Goal: Task Accomplishment & Management: Complete application form

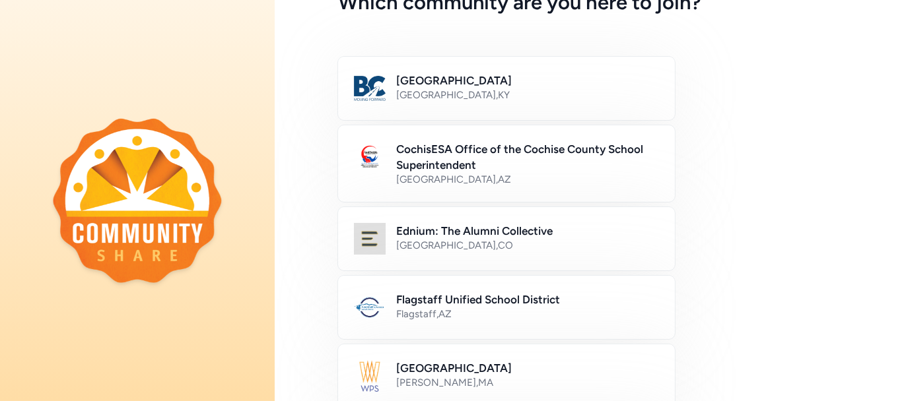
scroll to position [88, 0]
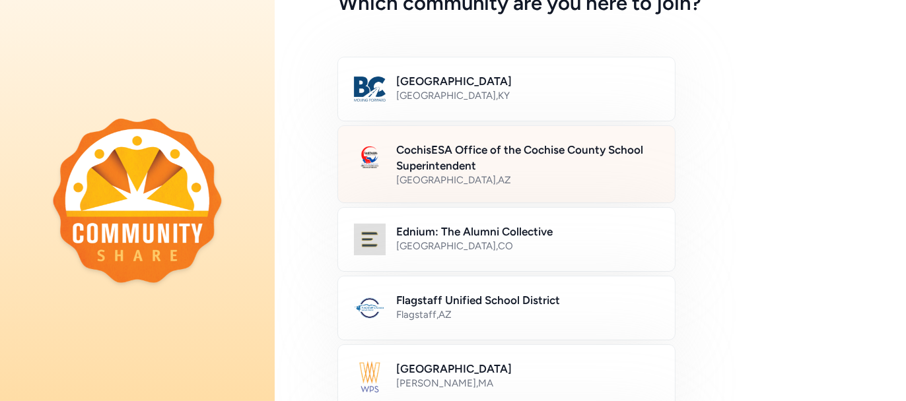
click at [478, 149] on h2 "CochisESA Office of the Cochise County School Superintendent" at bounding box center [527, 158] width 263 height 32
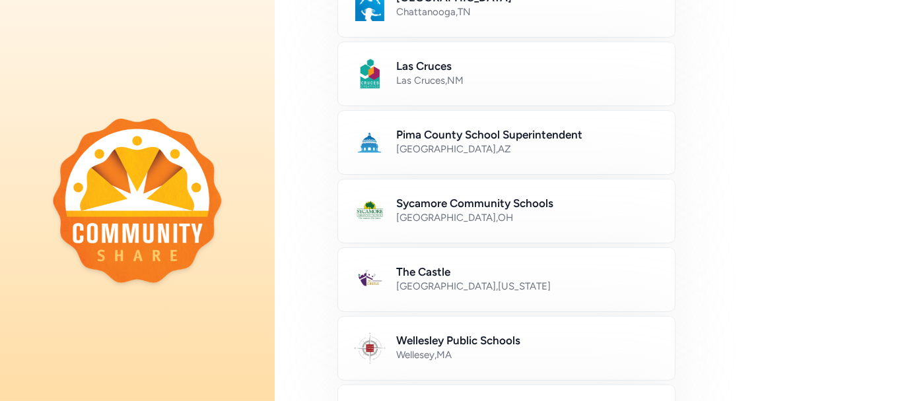
scroll to position [797, 0]
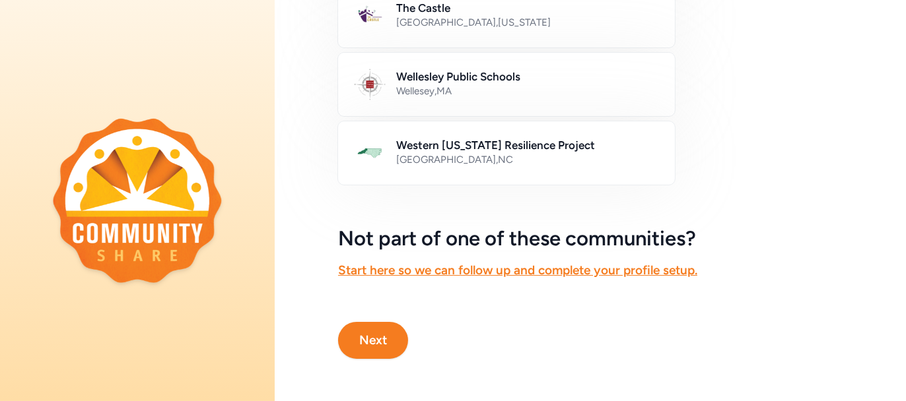
click at [376, 333] on button "Next" at bounding box center [373, 340] width 70 height 37
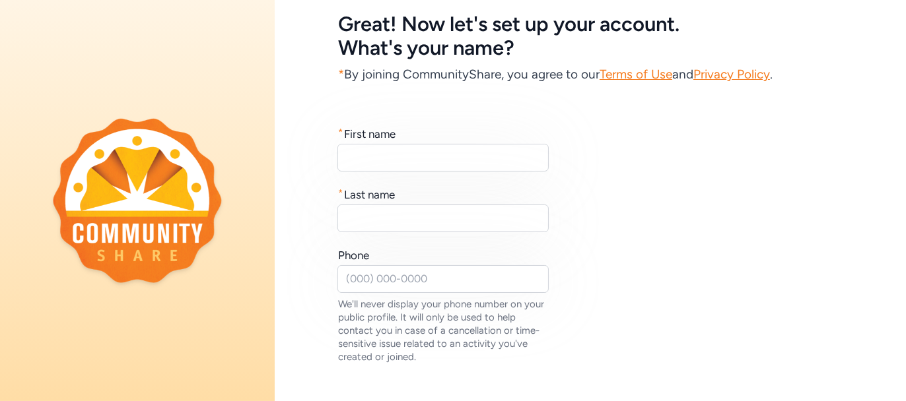
scroll to position [88, 0]
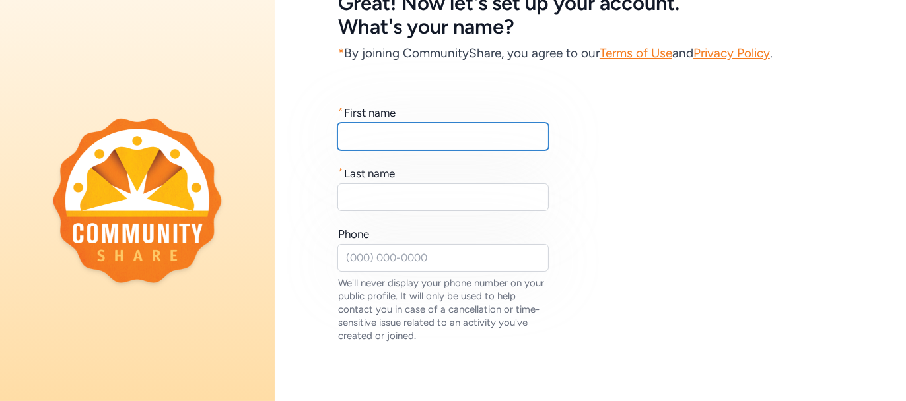
click at [424, 143] on input "text" at bounding box center [442, 137] width 211 height 28
type input "[PERSON_NAME]"
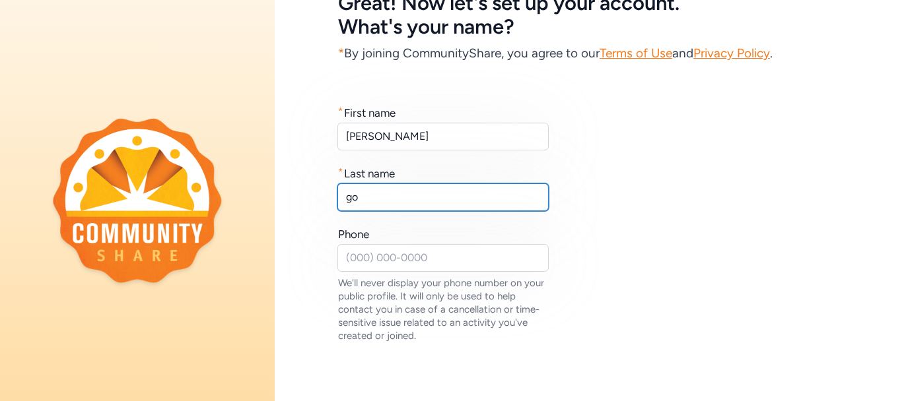
type input "g"
type input "[PERSON_NAME]"
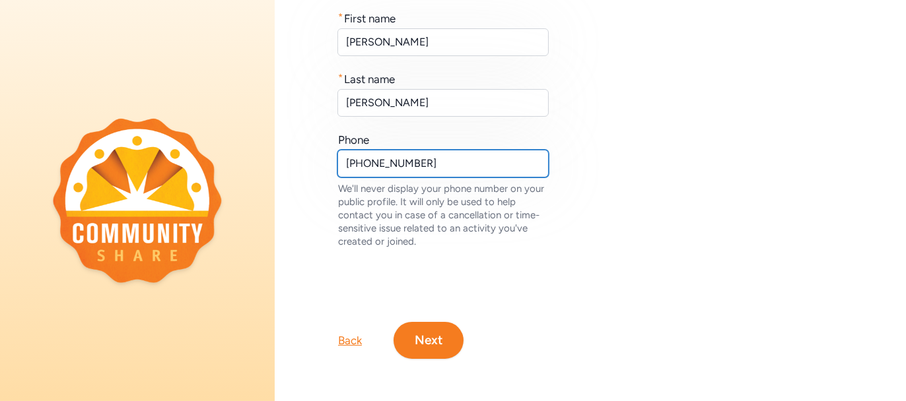
scroll to position [190, 0]
type input "[PHONE_NUMBER]"
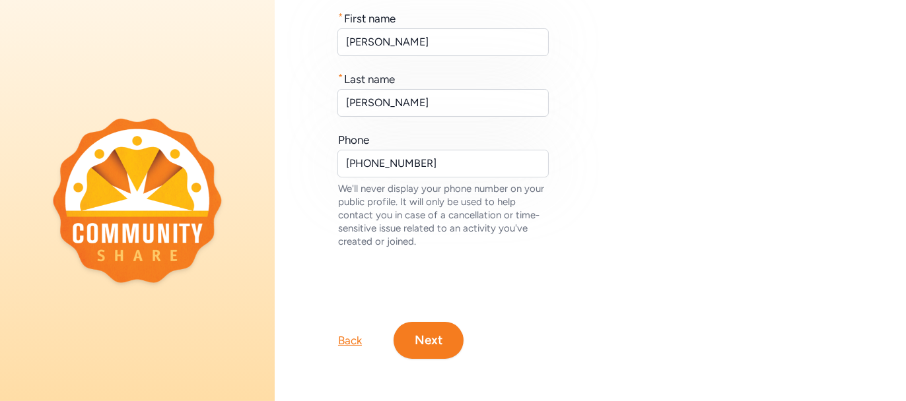
click at [442, 328] on button "Next" at bounding box center [428, 340] width 70 height 37
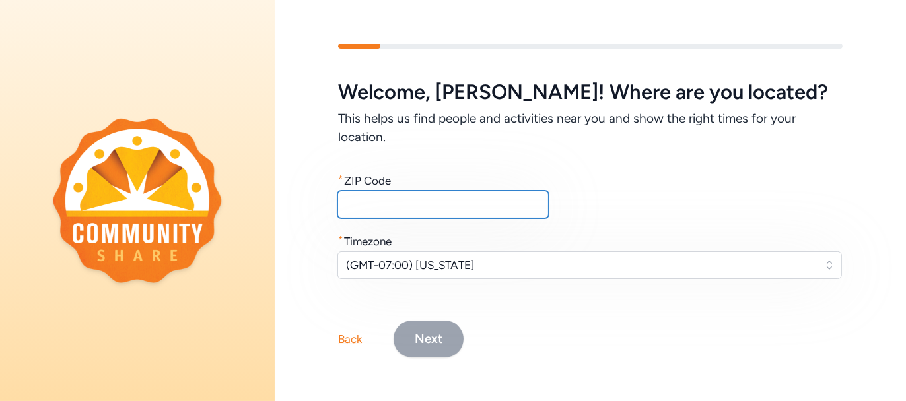
click at [392, 209] on input "text" at bounding box center [442, 205] width 211 height 28
type input "85615"
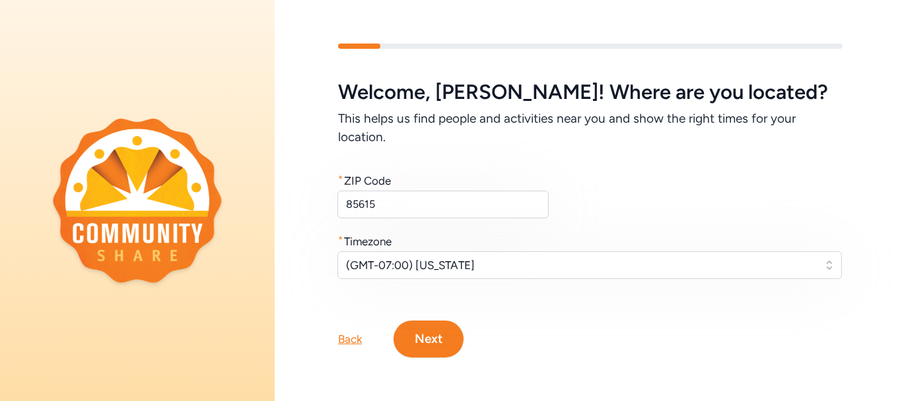
click at [424, 337] on button "Next" at bounding box center [428, 339] width 70 height 37
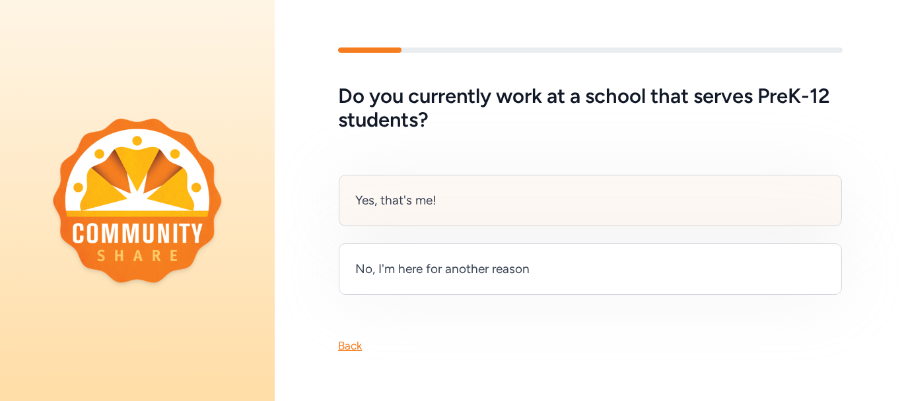
click at [505, 202] on div "Yes, that's me!" at bounding box center [590, 200] width 503 height 51
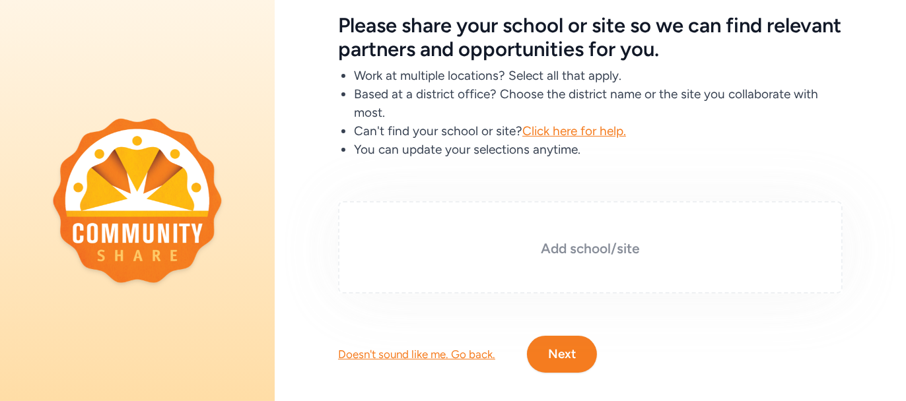
scroll to position [87, 0]
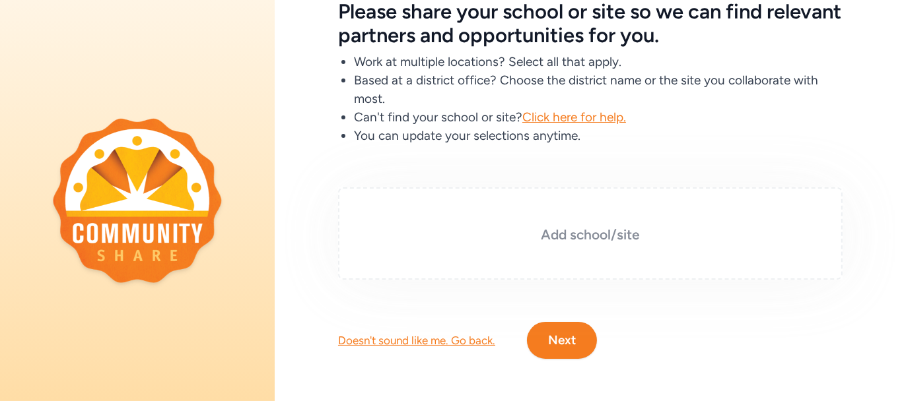
click at [641, 230] on h3 "Add school/site" at bounding box center [590, 235] width 438 height 18
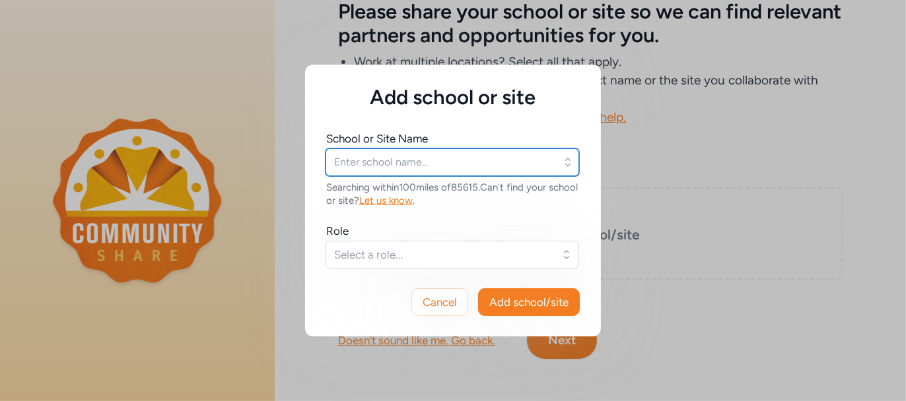
click at [489, 159] on input "text" at bounding box center [451, 163] width 253 height 28
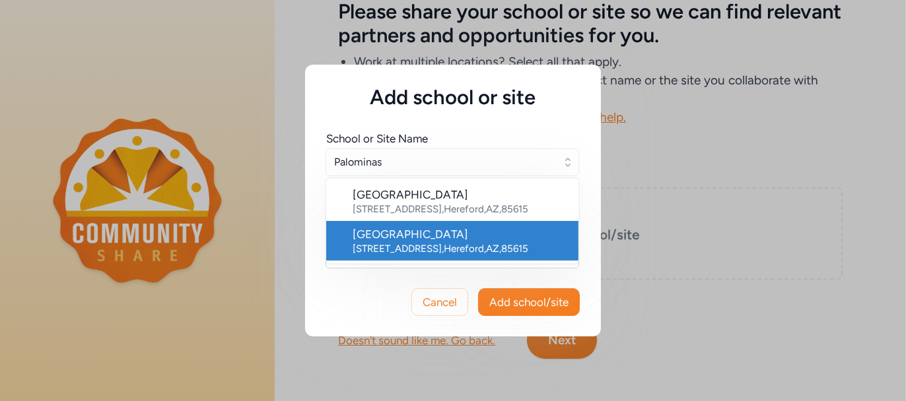
click at [486, 251] on div "[STREET_ADDRESS]" at bounding box center [459, 248] width 215 height 13
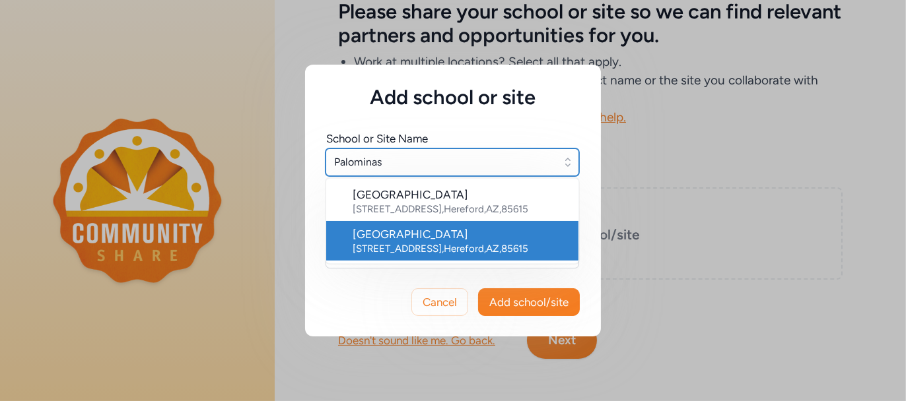
type input "[GEOGRAPHIC_DATA]"
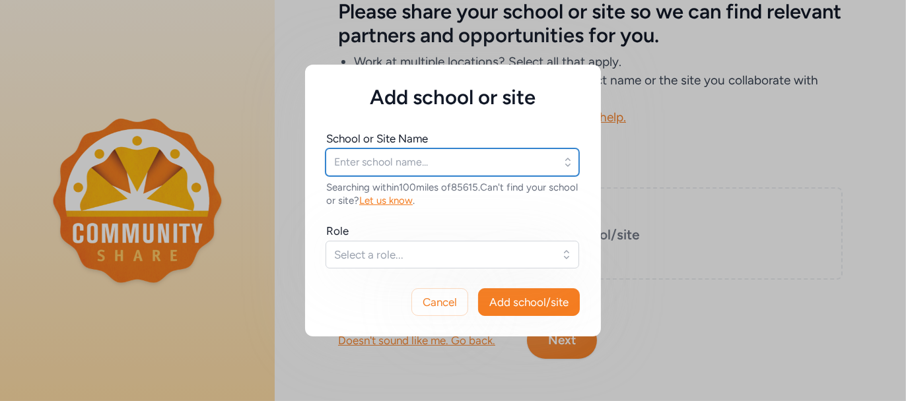
type input "[GEOGRAPHIC_DATA]"
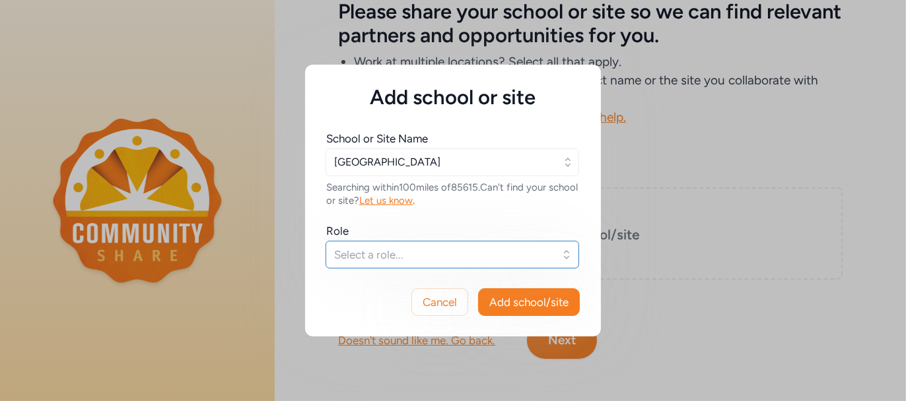
click at [500, 257] on span "Select a role..." at bounding box center [443, 255] width 218 height 16
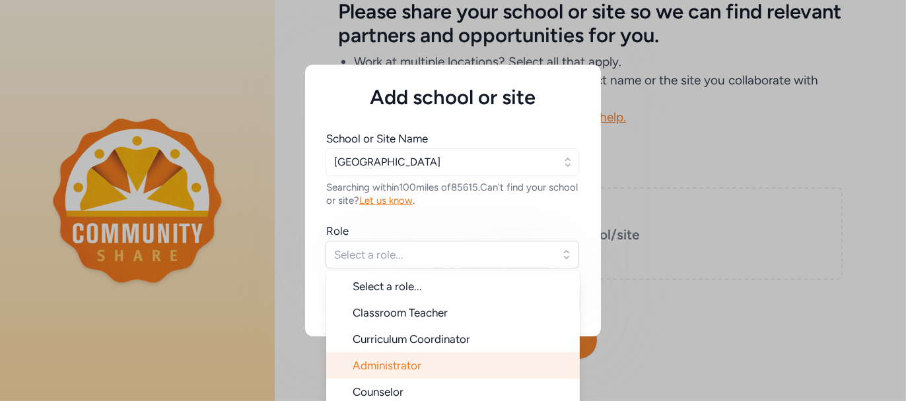
click at [476, 360] on li "Administrator" at bounding box center [452, 365] width 253 height 26
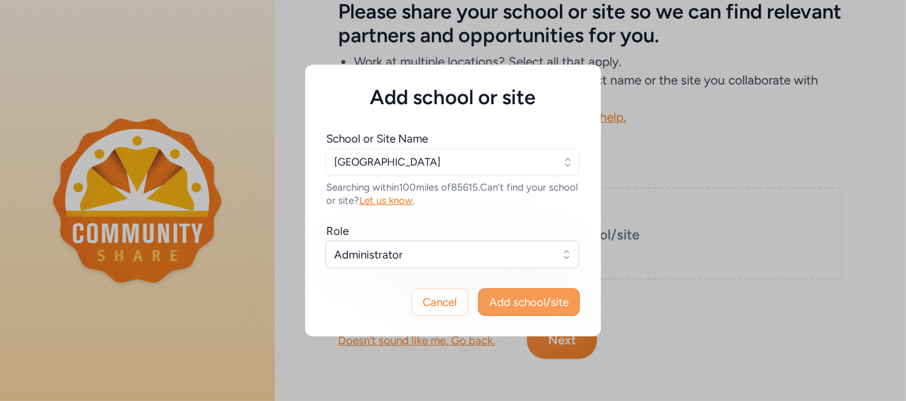
click at [528, 306] on span "Add school/site" at bounding box center [528, 302] width 79 height 16
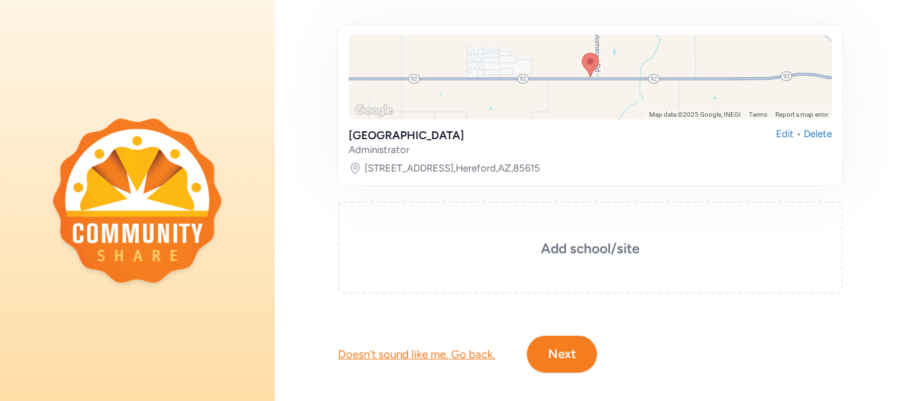
scroll to position [248, 0]
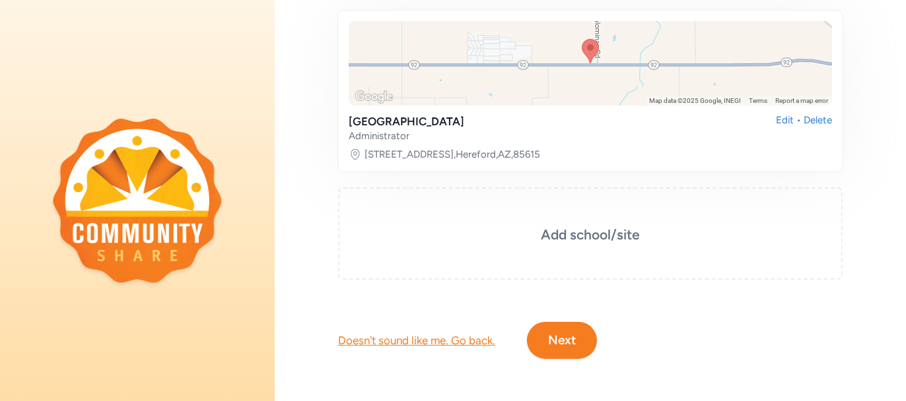
click at [571, 329] on button "Next" at bounding box center [562, 340] width 70 height 37
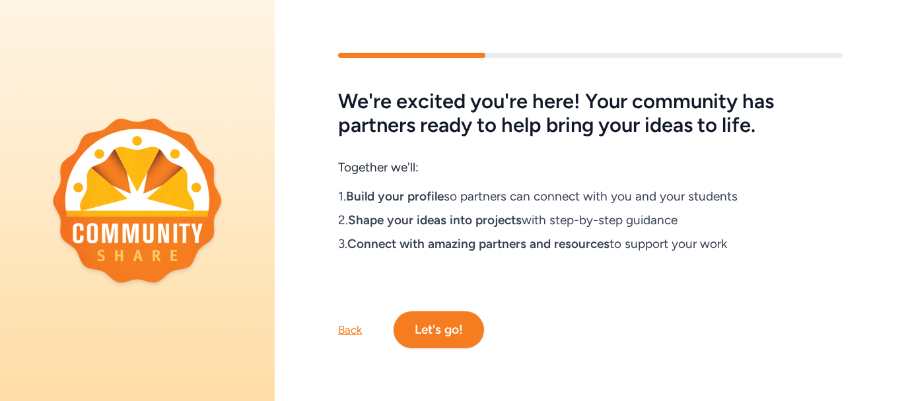
click at [463, 329] on button "Let's go!" at bounding box center [438, 330] width 90 height 37
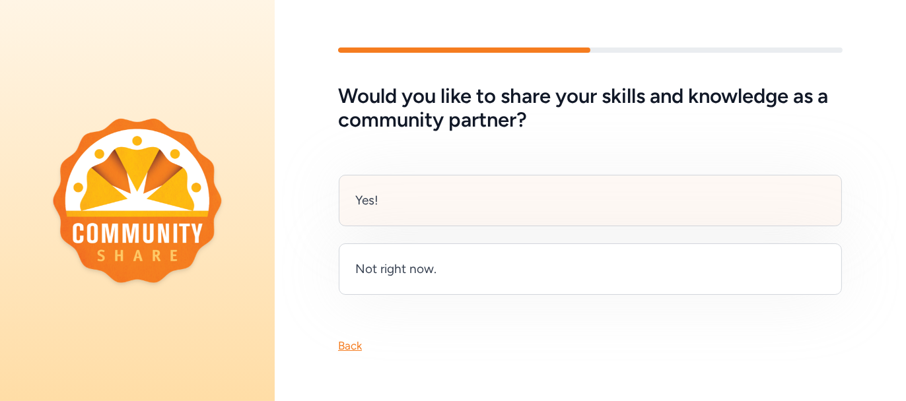
click at [584, 193] on div "Yes!" at bounding box center [590, 200] width 503 height 51
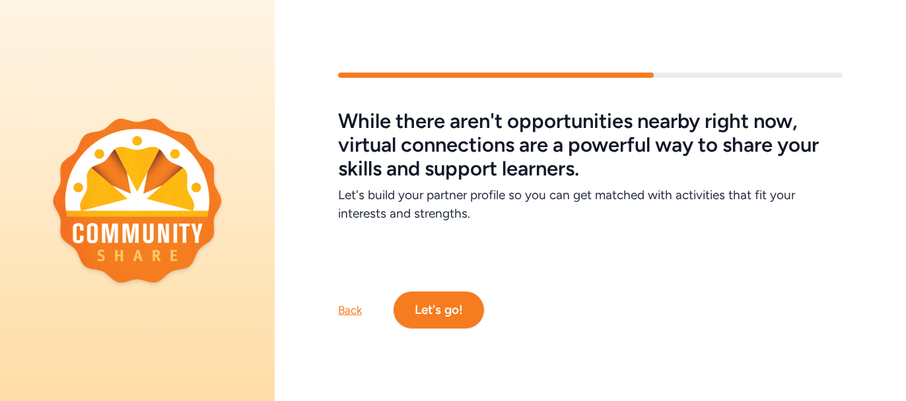
click at [449, 301] on button "Let's go!" at bounding box center [438, 310] width 90 height 37
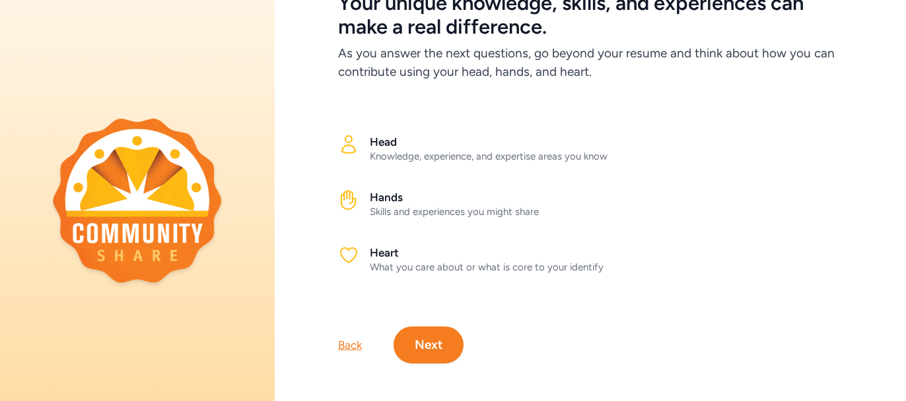
scroll to position [102, 0]
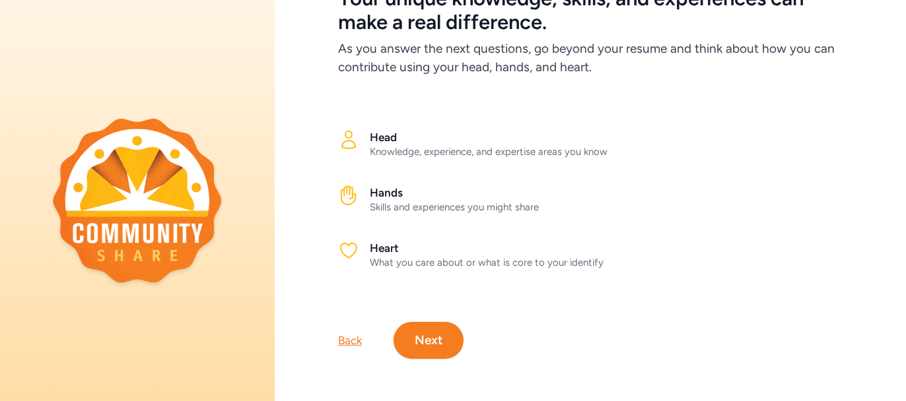
click at [422, 325] on button "Next" at bounding box center [428, 340] width 70 height 37
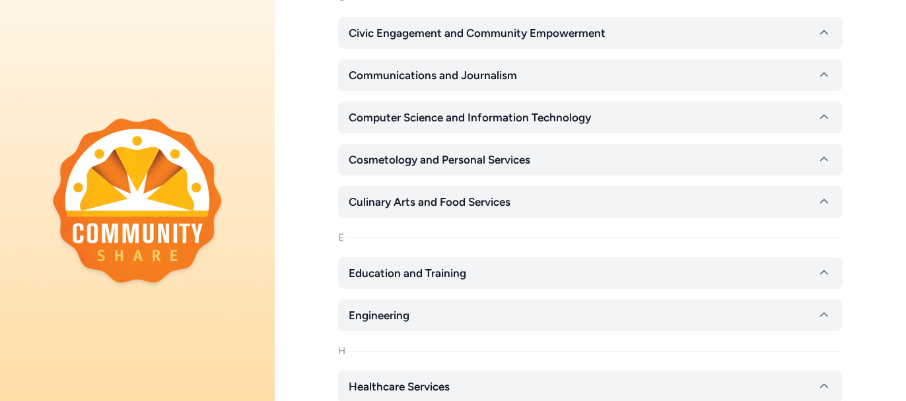
scroll to position [528, 0]
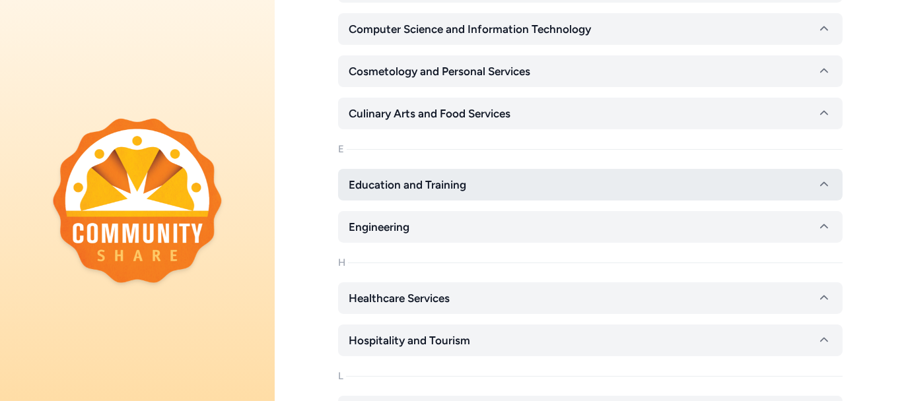
click at [749, 190] on button "Education and Training" at bounding box center [590, 185] width 504 height 32
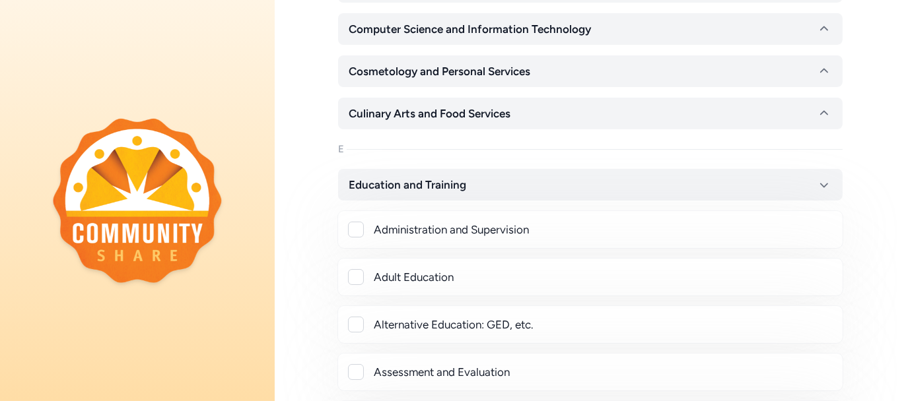
scroll to position [616, 0]
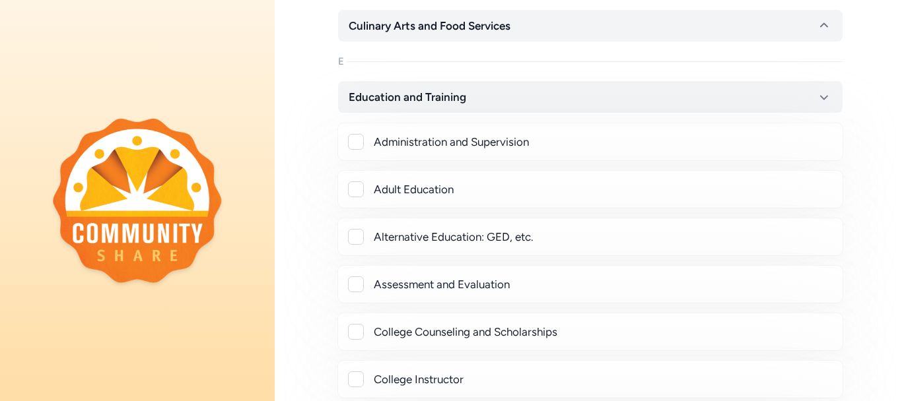
click at [547, 139] on div "Administration and Supervision" at bounding box center [603, 142] width 458 height 16
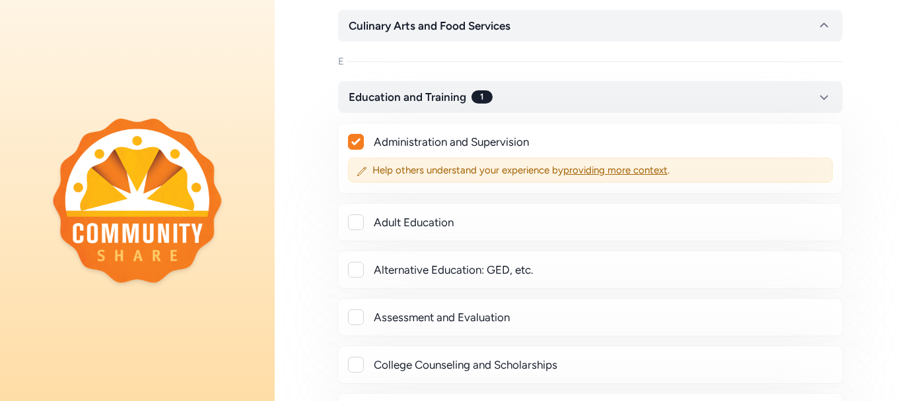
checkbox input "true"
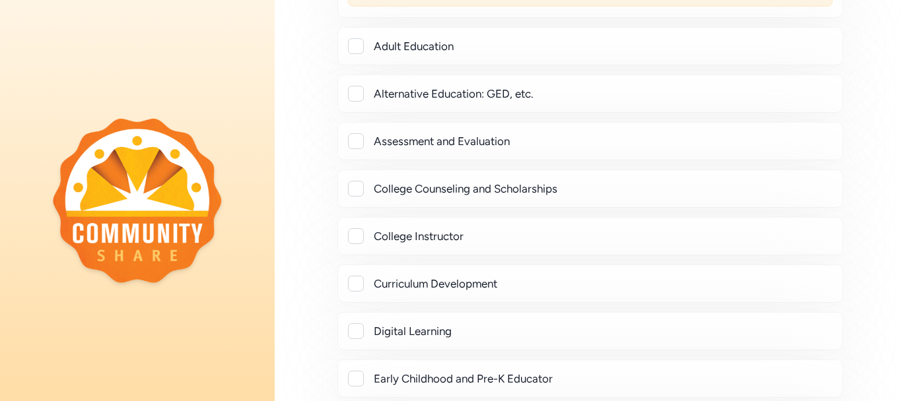
scroll to position [880, 0]
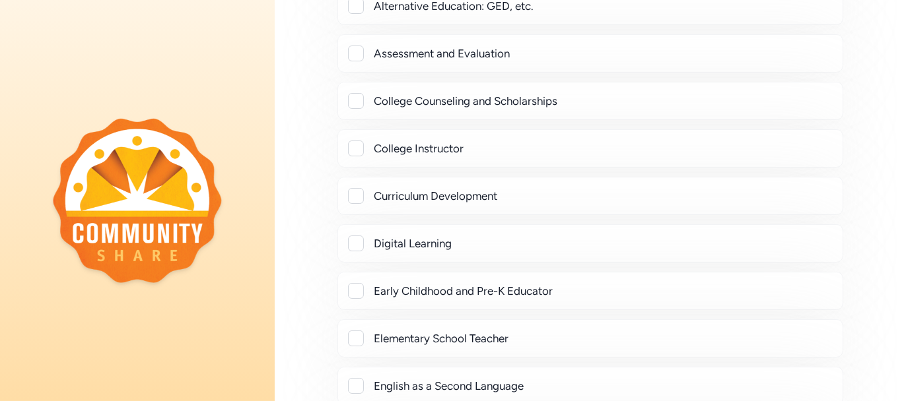
click at [654, 283] on div "Early Childhood and Pre-K Educator" at bounding box center [603, 291] width 458 height 16
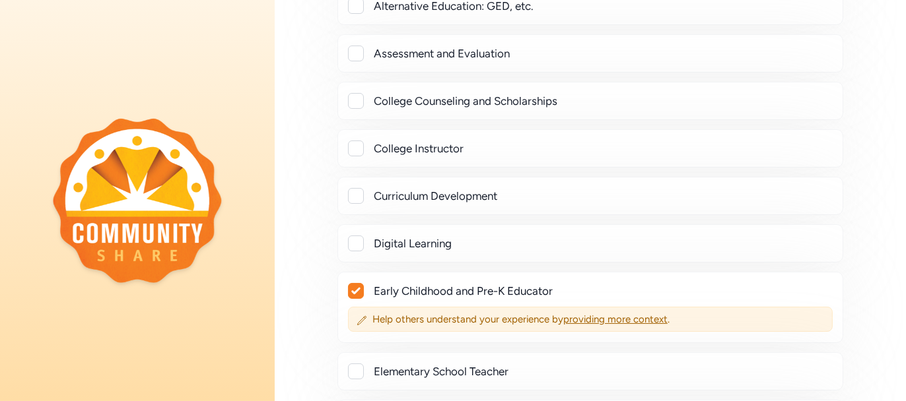
checkbox input "true"
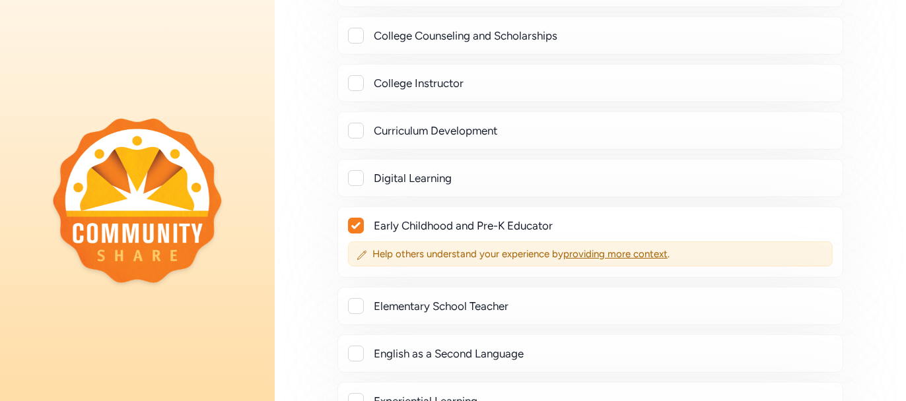
scroll to position [968, 0]
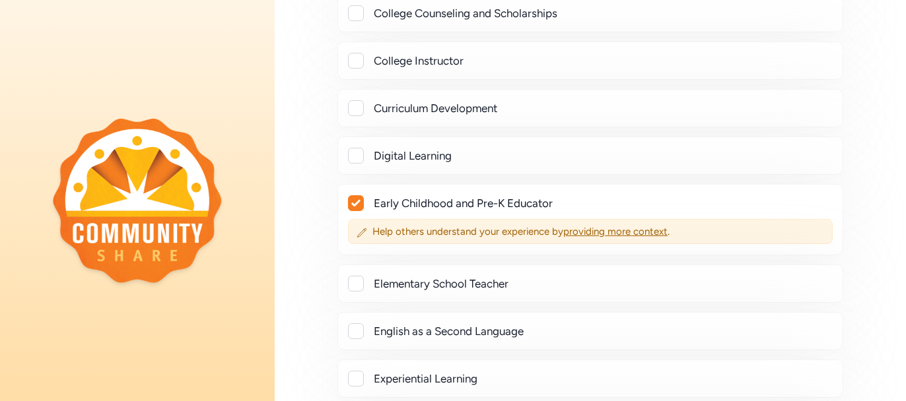
click at [708, 286] on div "Elementary School Teacher" at bounding box center [603, 284] width 458 height 16
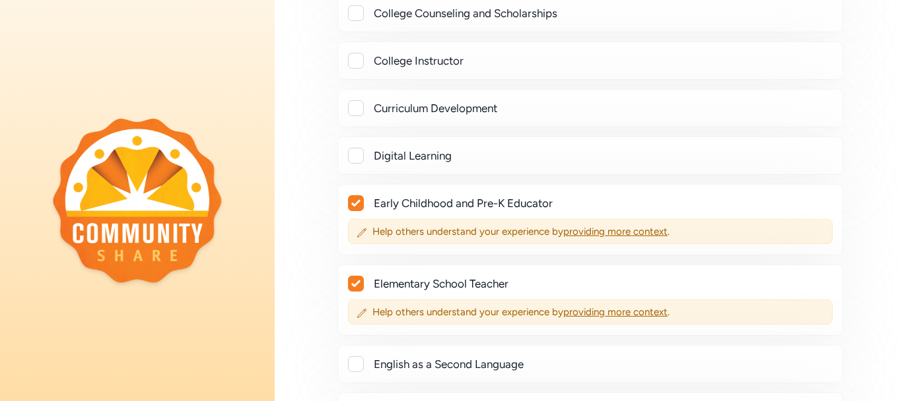
drag, startPoint x: 360, startPoint y: 277, endPoint x: 362, endPoint y: 267, distance: 10.9
click at [360, 280] on icon at bounding box center [355, 284] width 9 height 8
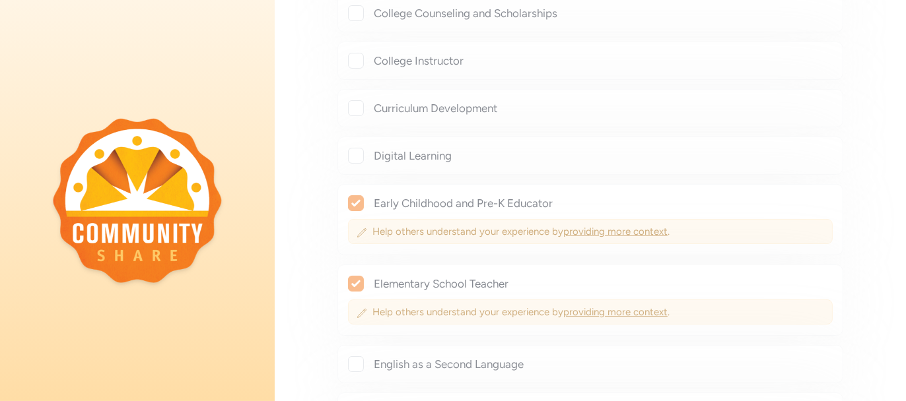
checkbox input "false"
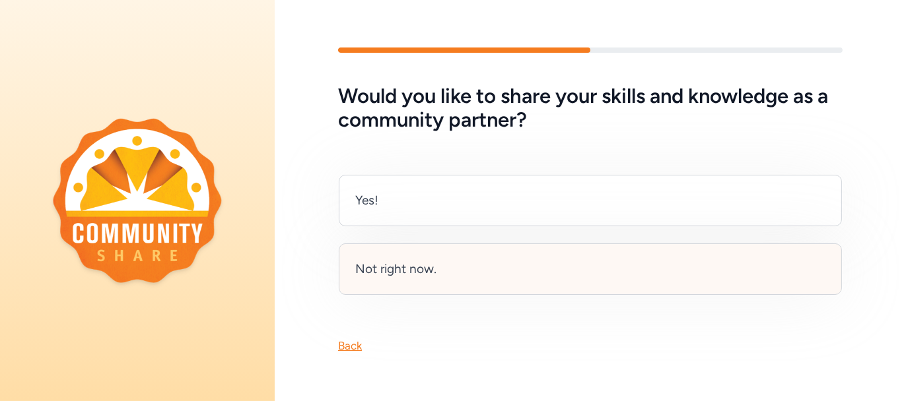
click at [512, 261] on div "Not right now." at bounding box center [590, 269] width 503 height 51
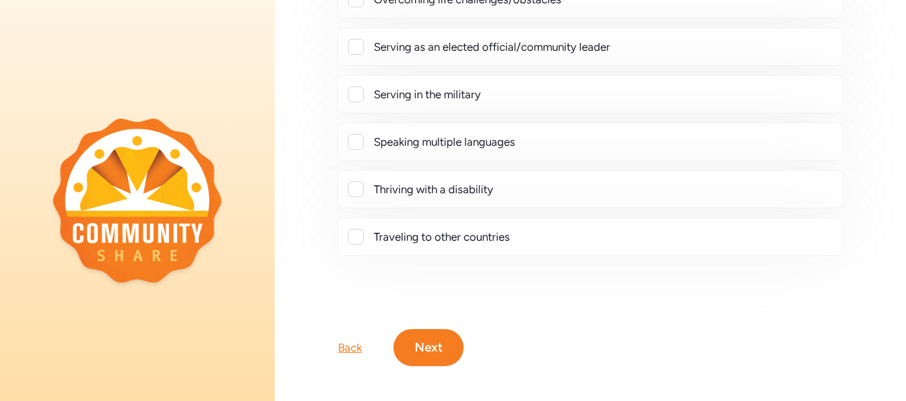
scroll to position [388, 0]
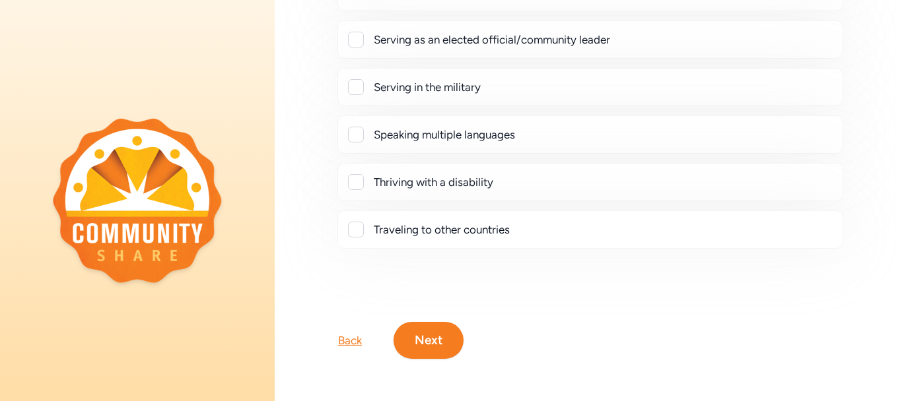
click at [444, 332] on button "Next" at bounding box center [428, 340] width 70 height 37
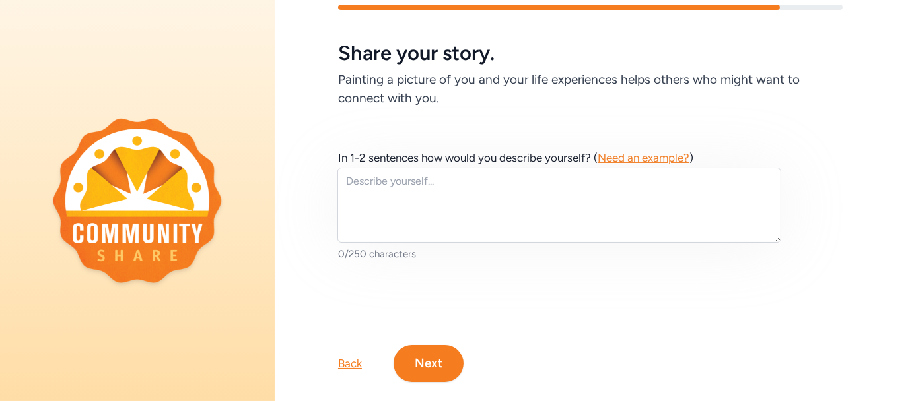
scroll to position [69, 0]
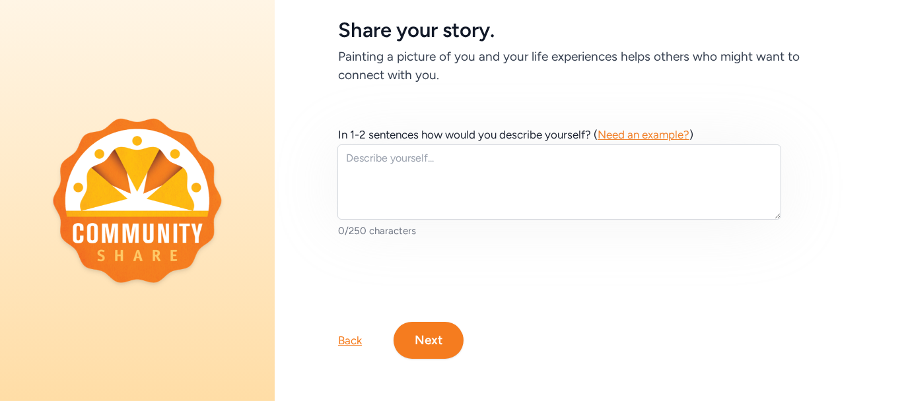
click at [443, 326] on button "Next" at bounding box center [428, 340] width 70 height 37
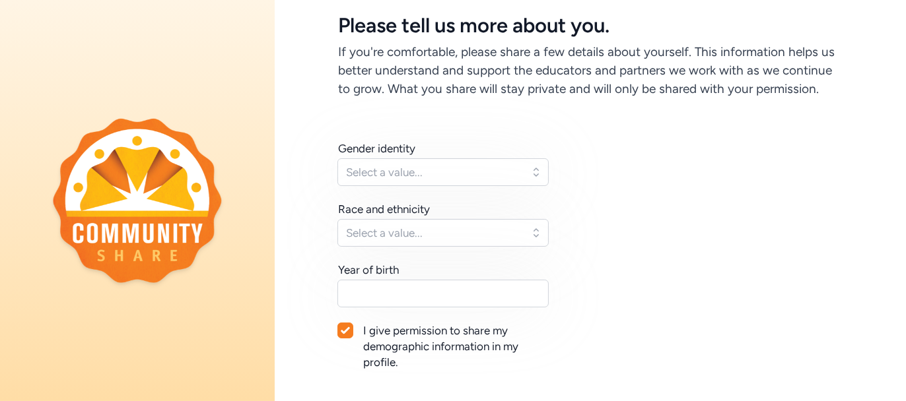
scroll to position [88, 0]
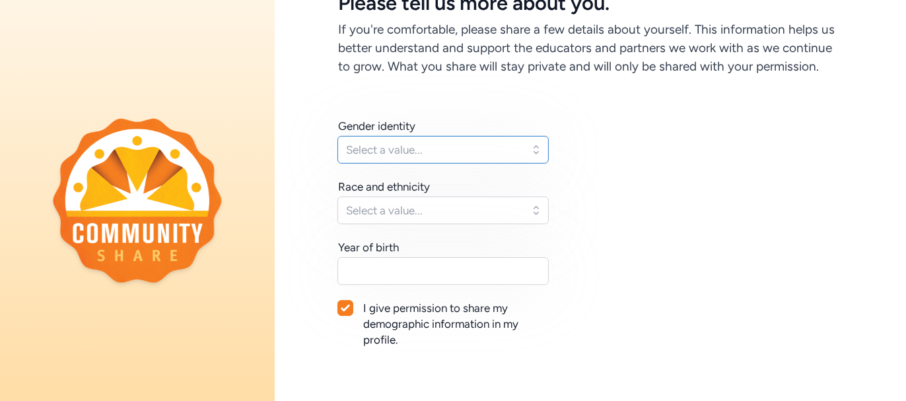
click at [531, 164] on button "Select a value..." at bounding box center [442, 150] width 211 height 28
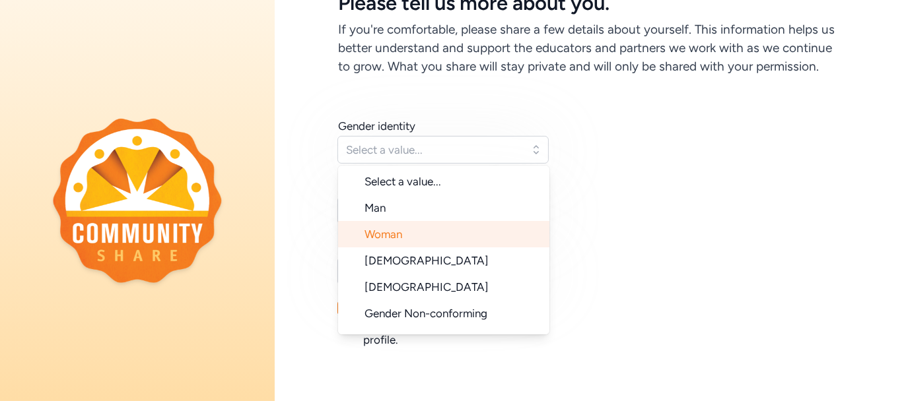
click at [498, 248] on li "Woman" at bounding box center [443, 234] width 211 height 26
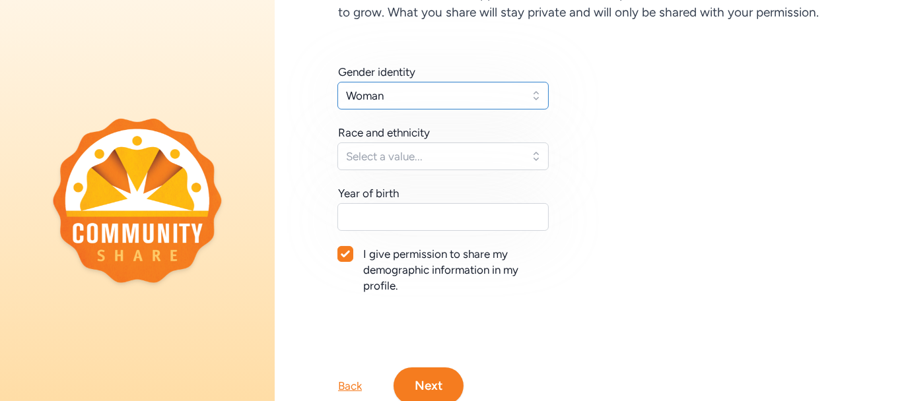
scroll to position [176, 0]
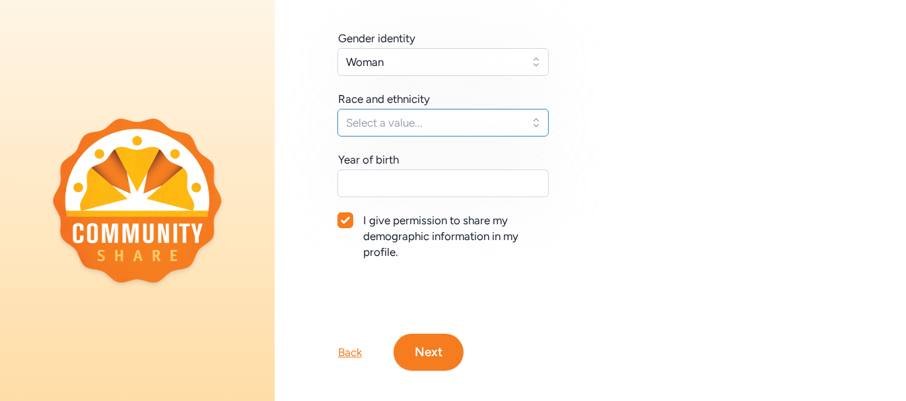
click at [508, 131] on span "Select a value..." at bounding box center [434, 123] width 176 height 16
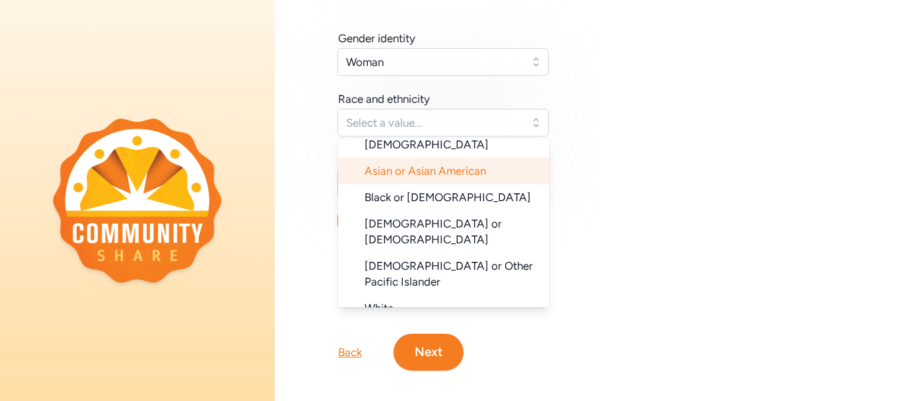
scroll to position [132, 0]
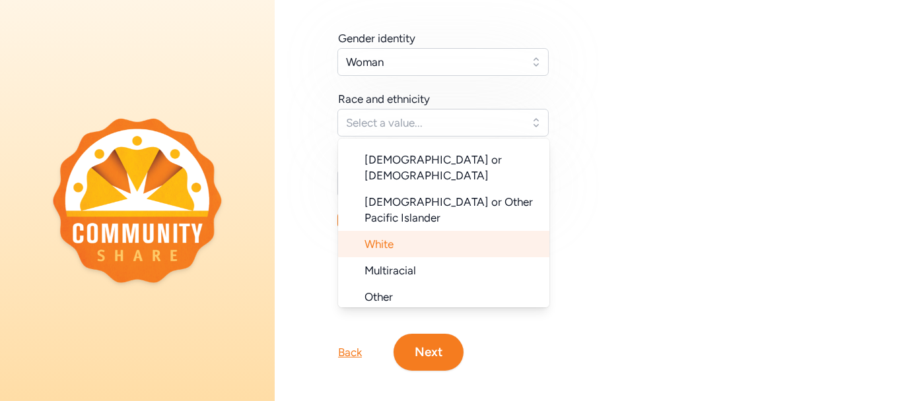
click at [496, 231] on li "White" at bounding box center [443, 244] width 211 height 26
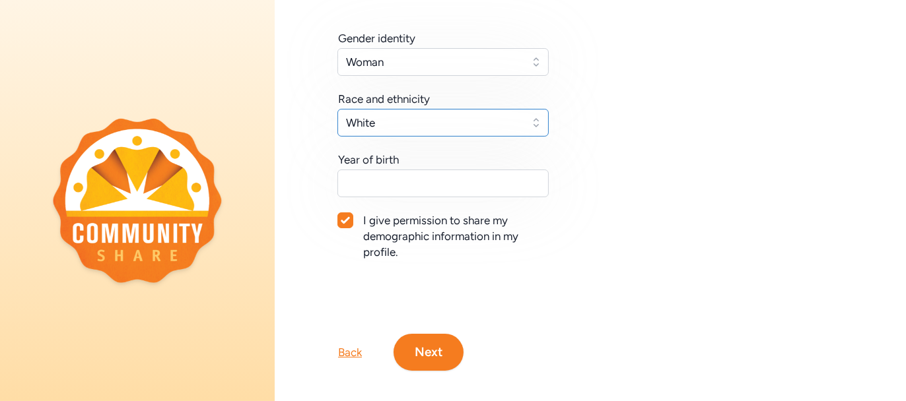
scroll to position [214, 0]
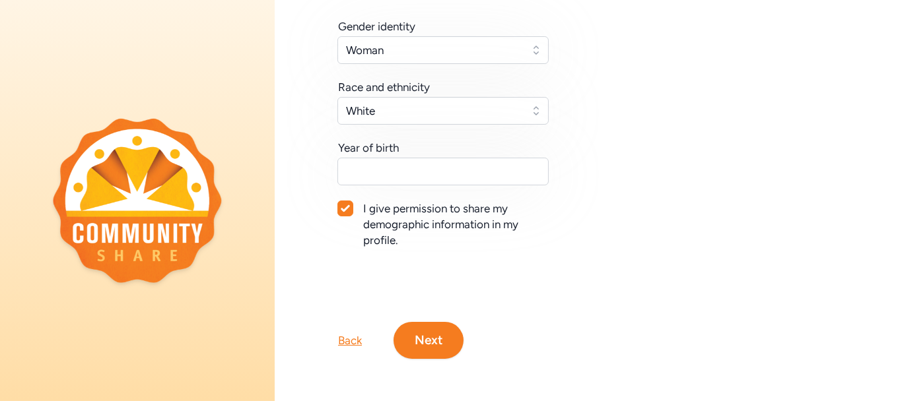
click at [442, 337] on button "Next" at bounding box center [428, 340] width 70 height 37
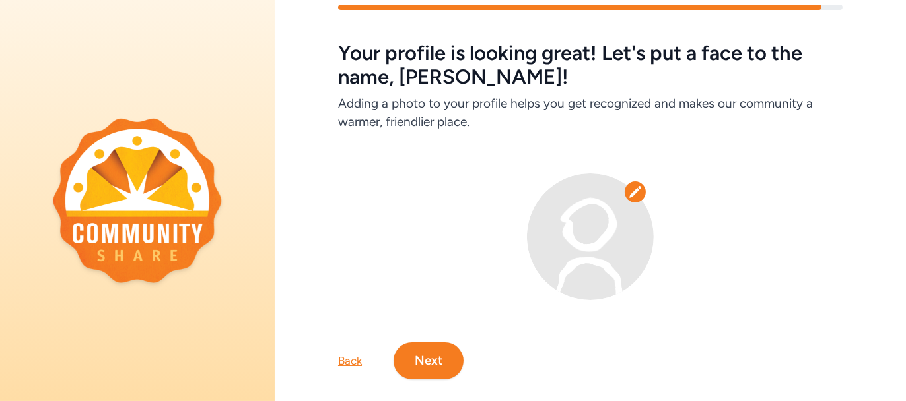
scroll to position [67, 0]
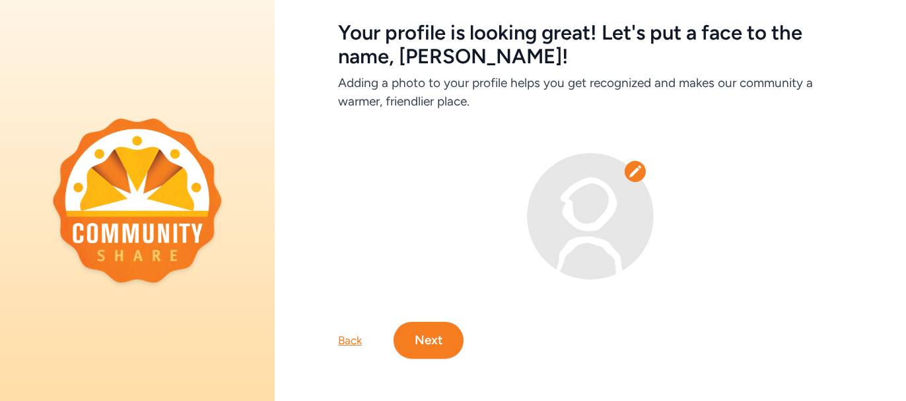
click at [417, 329] on button "Next" at bounding box center [428, 340] width 70 height 37
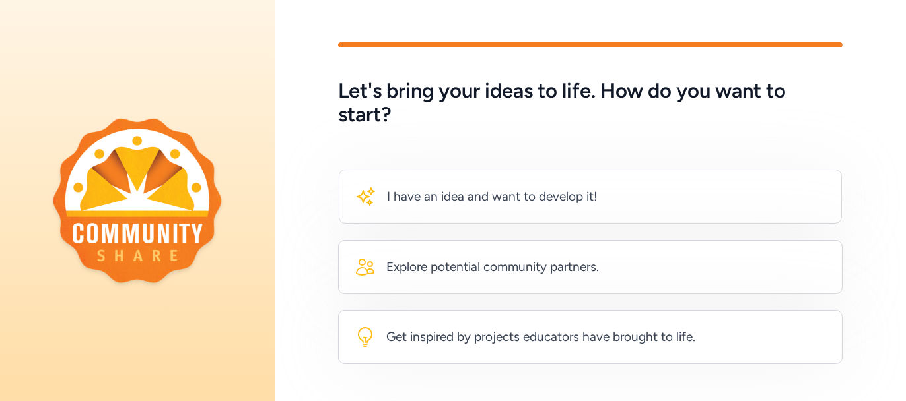
scroll to position [71, 0]
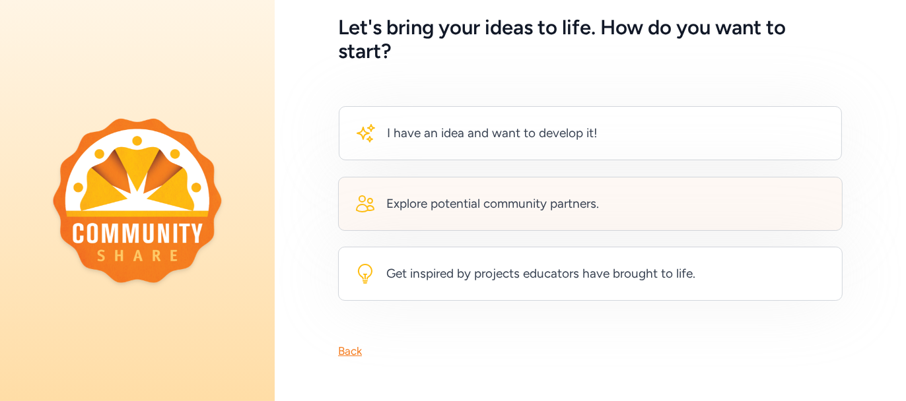
click at [560, 195] on div "Explore potential community partners." at bounding box center [492, 204] width 213 height 18
